Goal: Find specific page/section: Locate a particular part of the current website

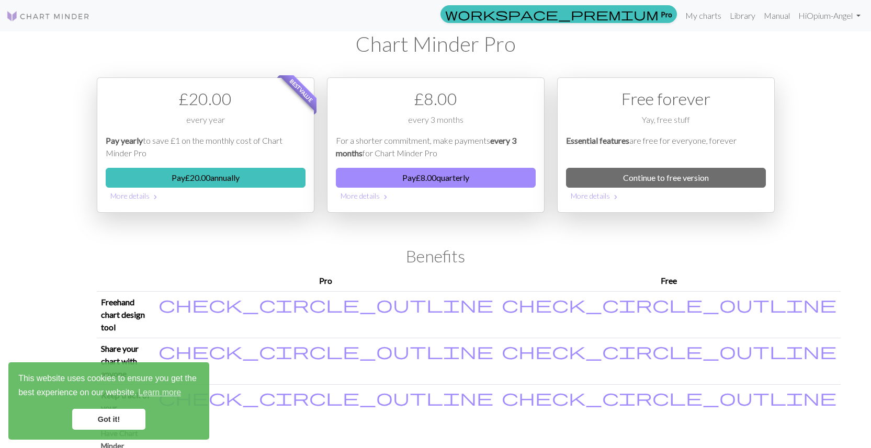
click at [105, 421] on link "Got it!" at bounding box center [108, 419] width 73 height 21
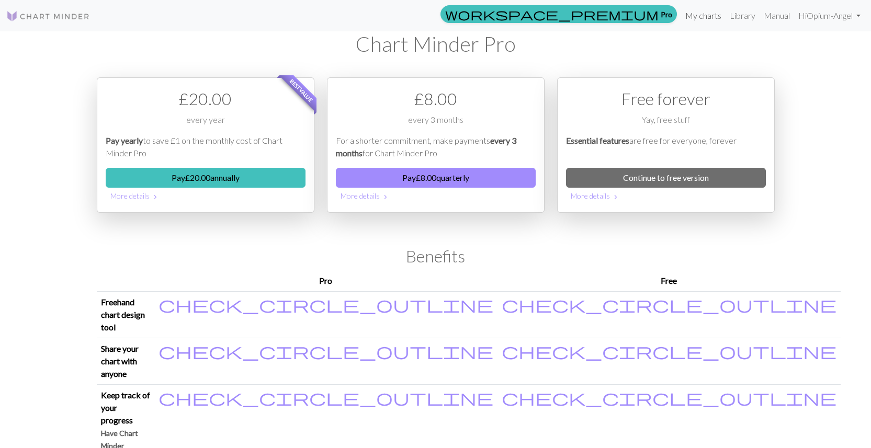
click at [698, 16] on link "My charts" at bounding box center [703, 15] width 44 height 21
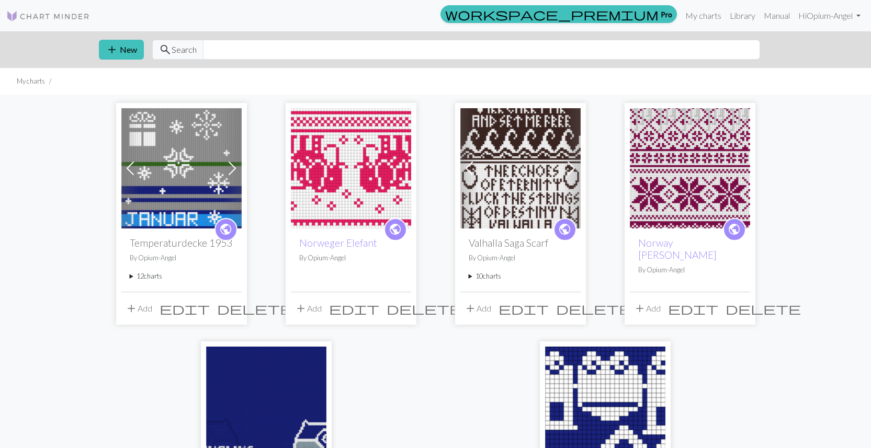
click at [235, 170] on span at bounding box center [232, 168] width 17 height 17
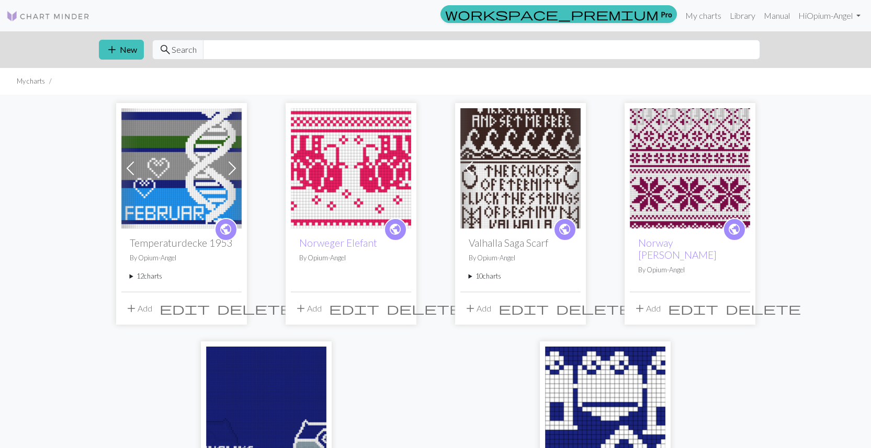
click at [130, 167] on span at bounding box center [130, 168] width 17 height 17
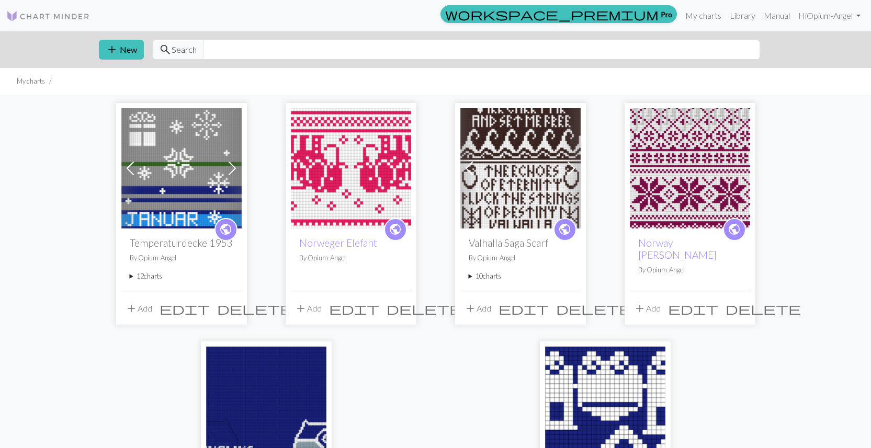
click at [234, 169] on span at bounding box center [232, 168] width 17 height 17
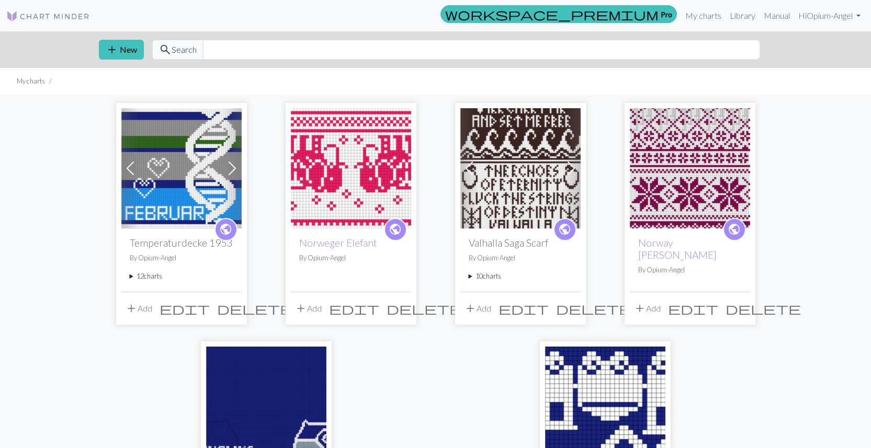
click at [232, 172] on span at bounding box center [232, 168] width 17 height 17
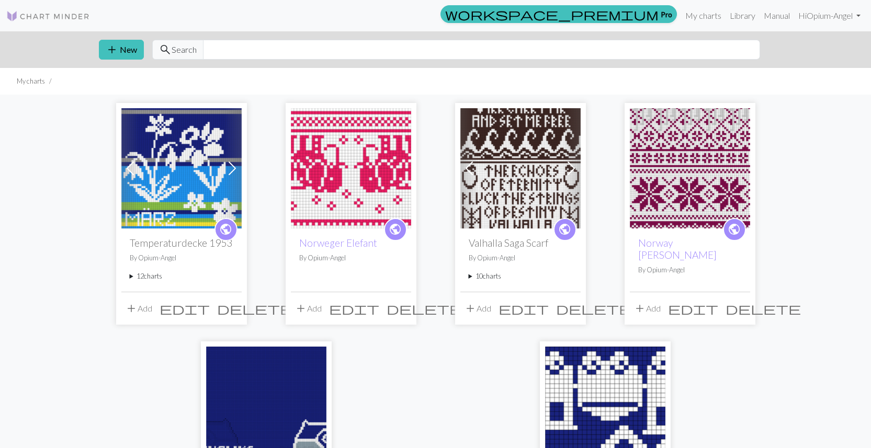
click at [233, 167] on span at bounding box center [232, 168] width 17 height 17
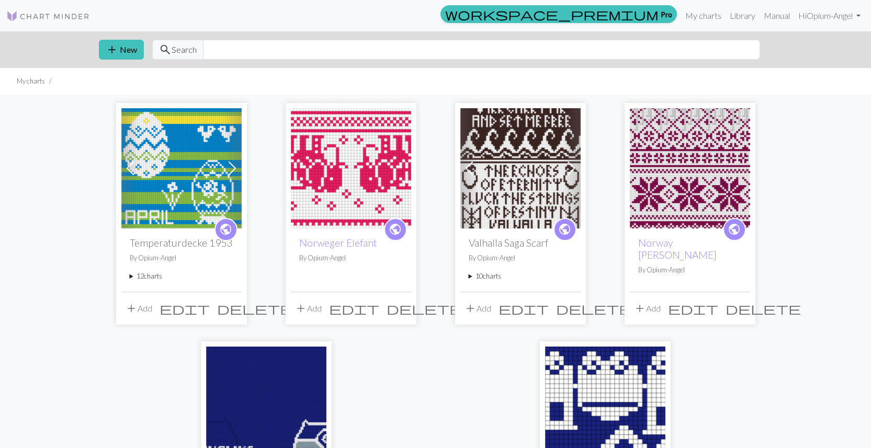
click at [233, 165] on span at bounding box center [232, 168] width 17 height 17
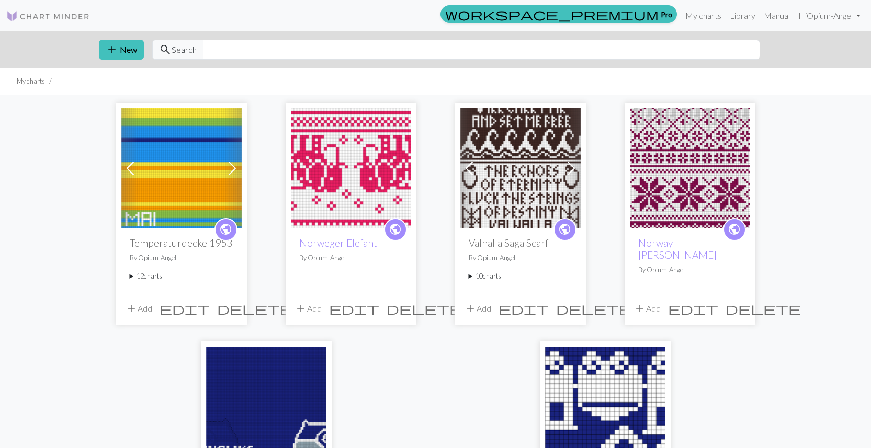
click at [235, 170] on span at bounding box center [232, 168] width 17 height 17
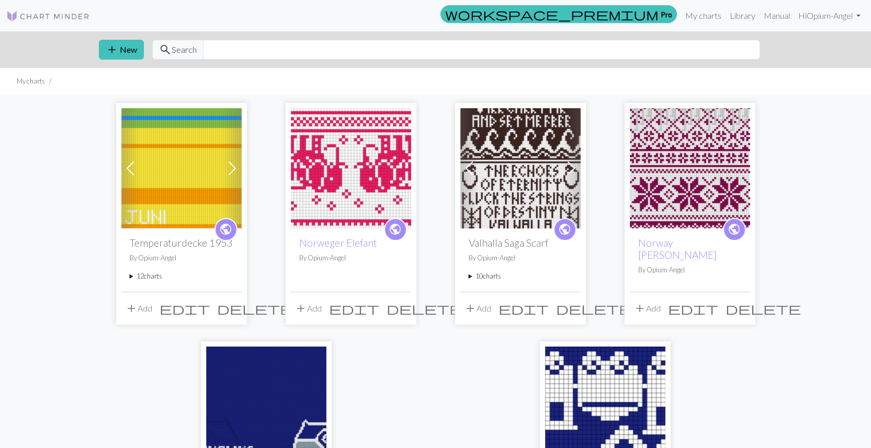
click at [235, 168] on span at bounding box center [232, 168] width 17 height 17
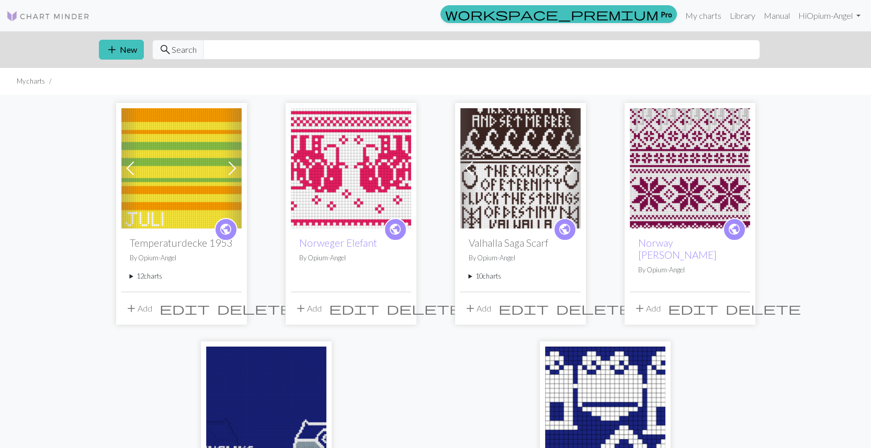
click at [234, 168] on span at bounding box center [232, 168] width 17 height 17
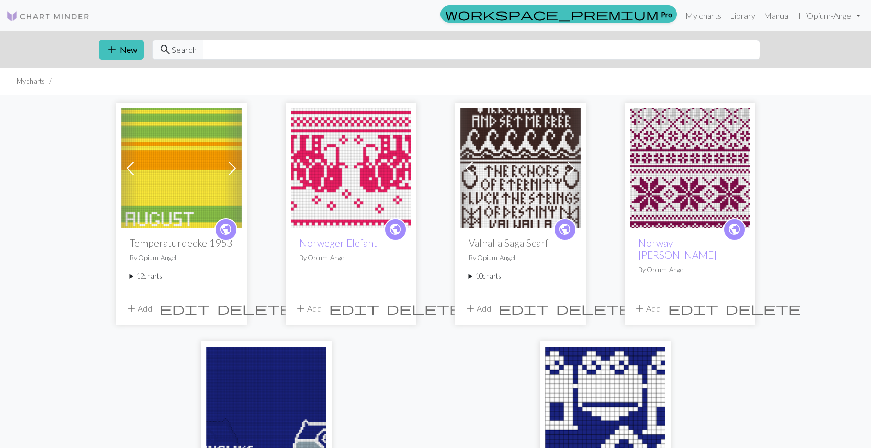
click at [234, 168] on span at bounding box center [232, 168] width 17 height 17
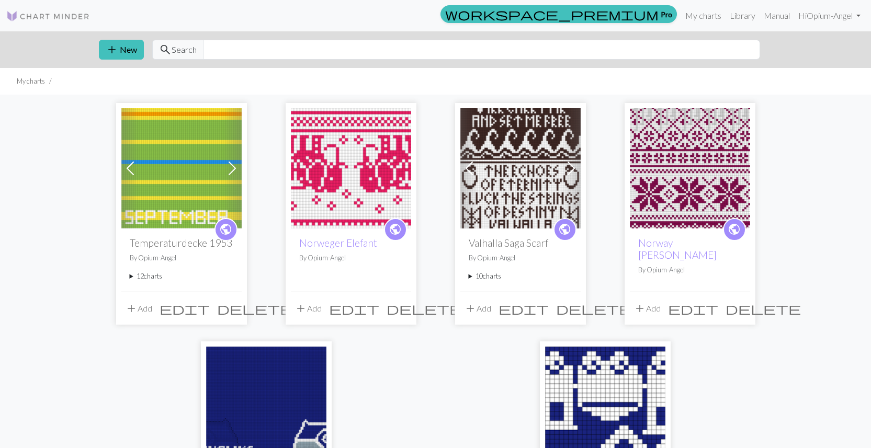
click at [234, 168] on span at bounding box center [232, 168] width 17 height 17
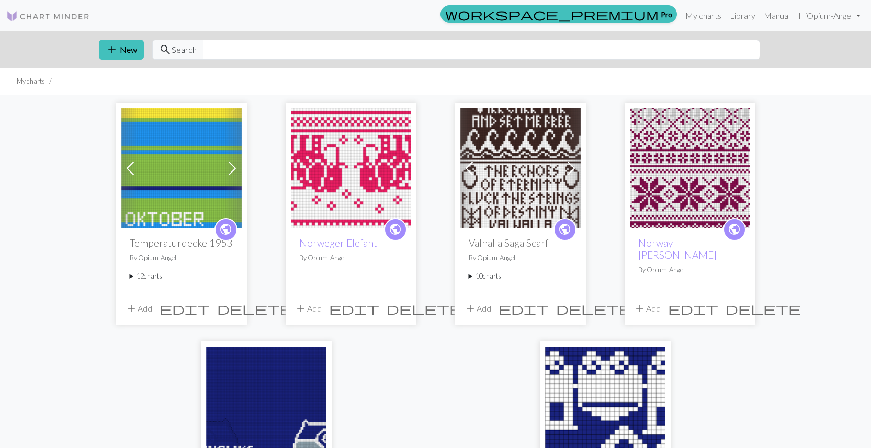
click at [234, 168] on span at bounding box center [232, 168] width 17 height 17
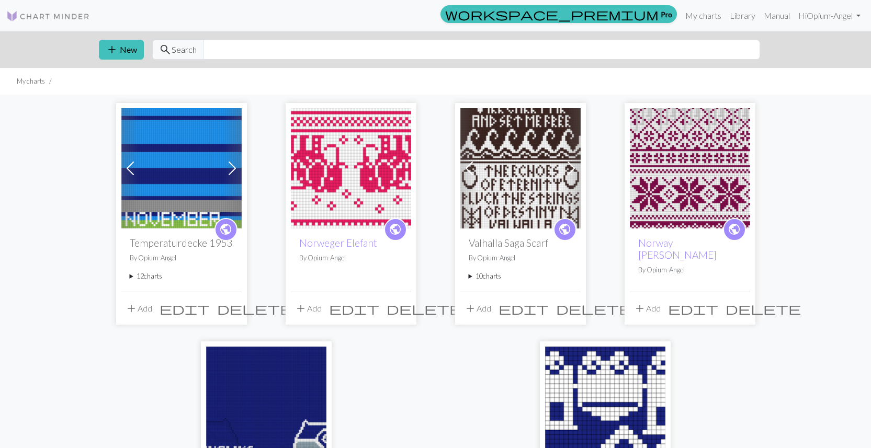
click at [234, 168] on span at bounding box center [232, 168] width 17 height 17
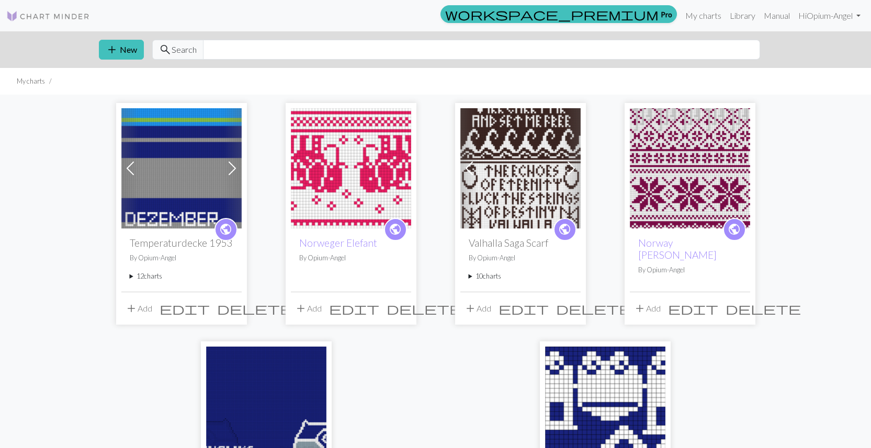
click at [471, 279] on summary "10 charts" at bounding box center [521, 276] width 104 height 10
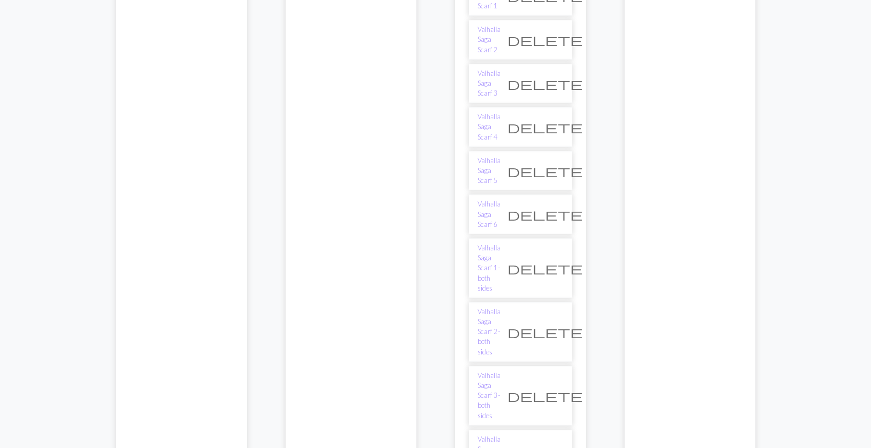
scroll to position [502, 0]
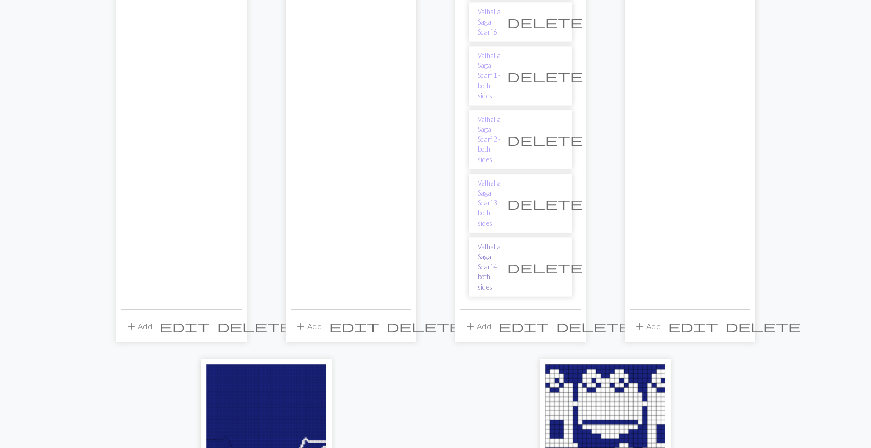
click at [501, 242] on link "Valhalla Saga Scarf 4 - both sides" at bounding box center [488, 267] width 23 height 50
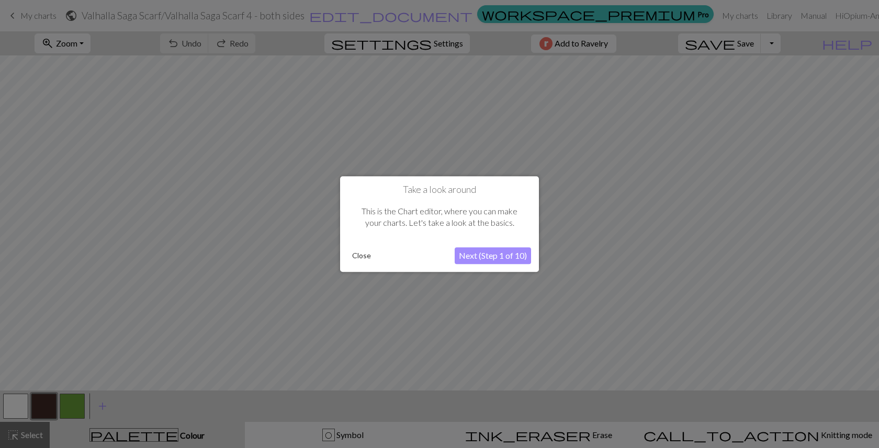
click at [362, 258] on button "Close" at bounding box center [361, 256] width 27 height 16
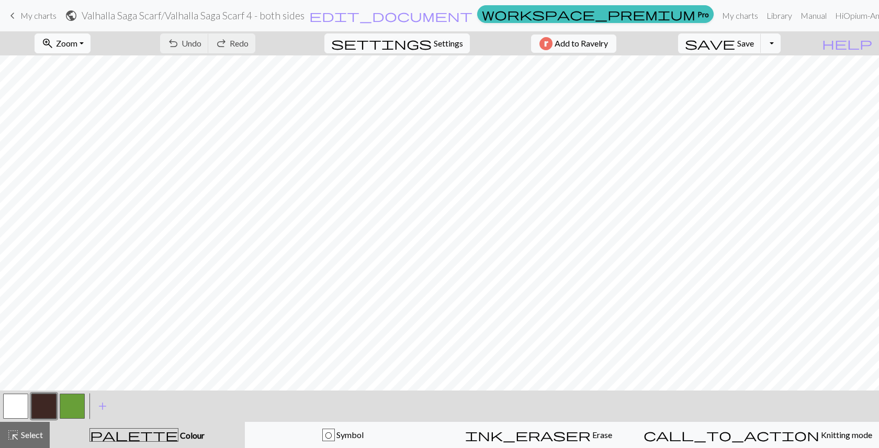
click at [90, 41] on button "zoom_in Zoom Zoom" at bounding box center [63, 43] width 56 height 20
click at [87, 85] on button "Fit width" at bounding box center [76, 83] width 83 height 17
